Goal: Transaction & Acquisition: Download file/media

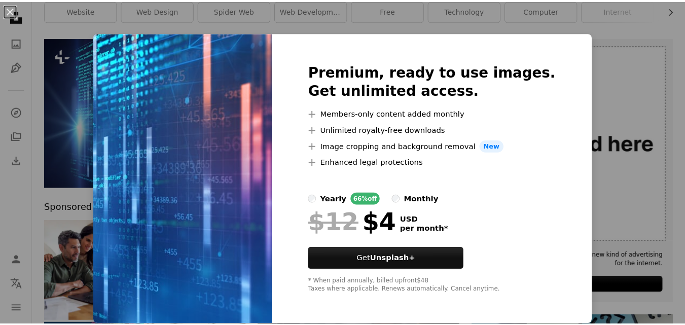
scroll to position [1, 0]
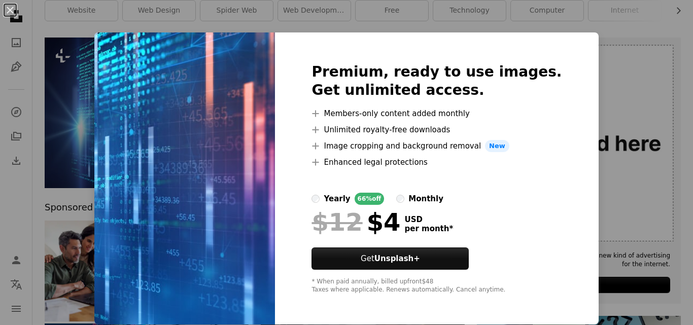
click at [586, 38] on div "An X shape Premium, ready to use images. Get unlimited access. A plus sign Memb…" at bounding box center [346, 162] width 693 height 325
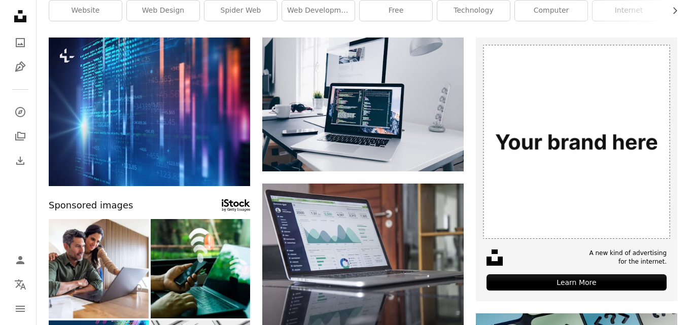
scroll to position [304, 0]
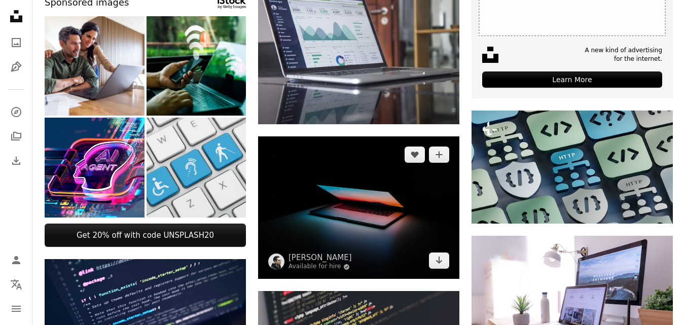
click at [440, 251] on img at bounding box center [358, 207] width 201 height 143
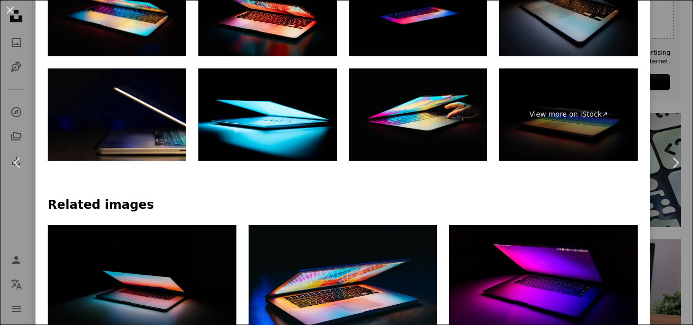
scroll to position [457, 0]
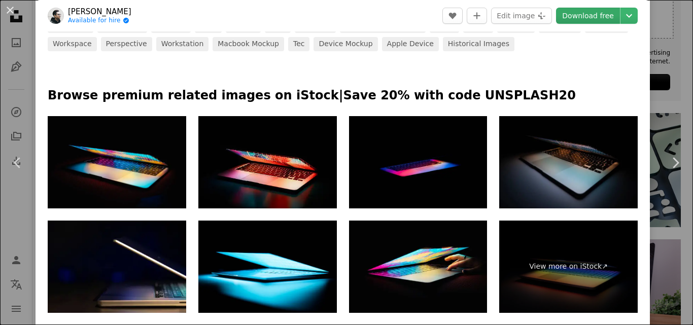
click at [576, 16] on link "Download free" at bounding box center [588, 16] width 64 height 16
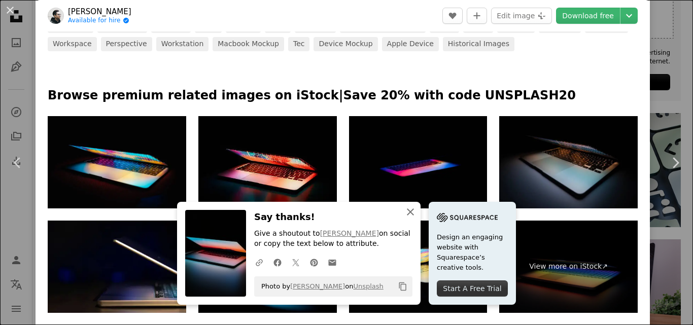
click at [404, 212] on icon "An X shape" at bounding box center [410, 212] width 12 height 12
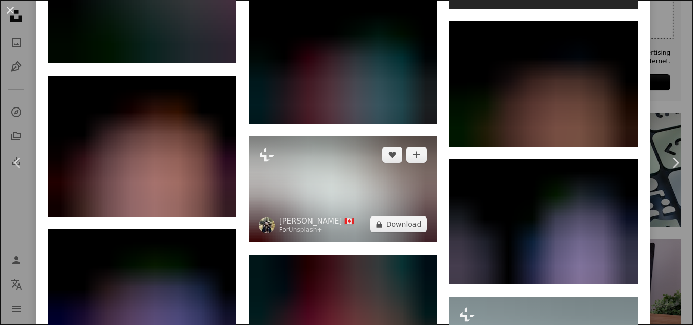
scroll to position [481, 0]
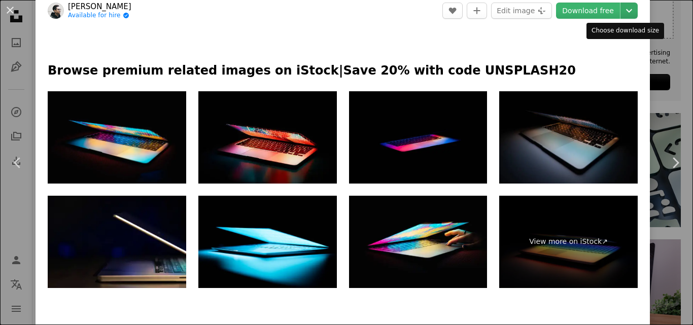
click at [622, 8] on icon "Chevron down" at bounding box center [629, 11] width 16 height 12
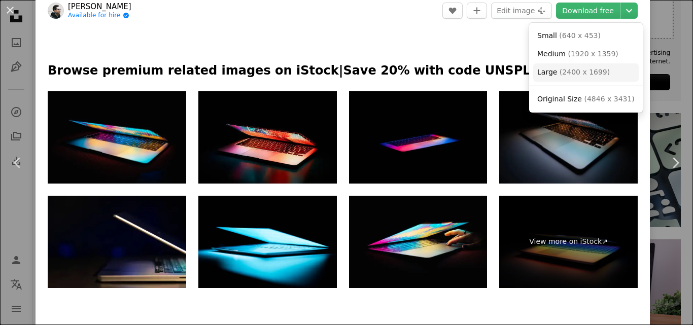
click at [595, 68] on span "( 2400 x 1699 )" at bounding box center [585, 72] width 50 height 8
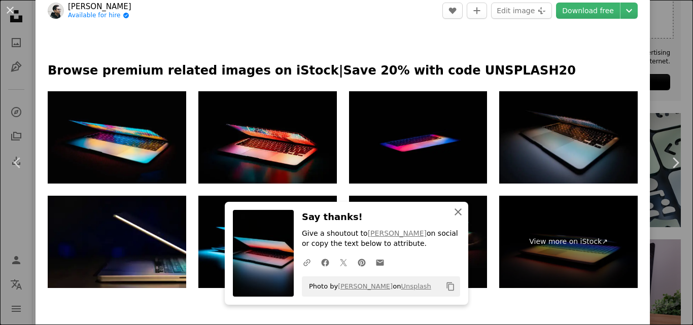
click at [452, 210] on icon "An X shape" at bounding box center [458, 212] width 12 height 12
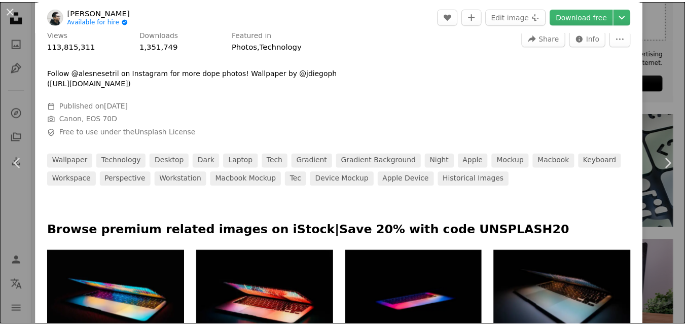
scroll to position [278, 0]
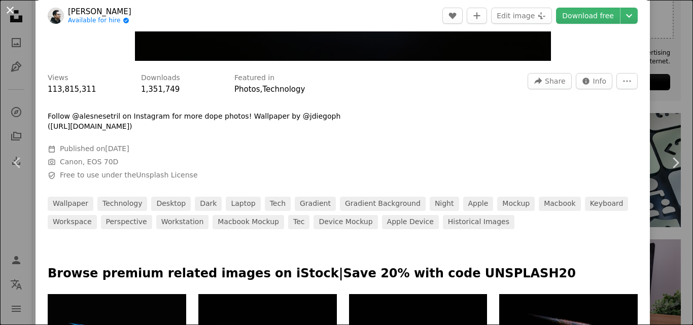
click at [10, 13] on button "An X shape" at bounding box center [10, 10] width 12 height 12
